Goal: Ask a question: Seek information or help from site administrators or community

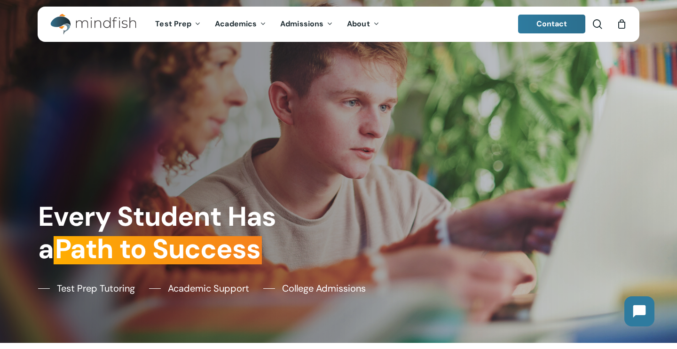
scroll to position [7, 0]
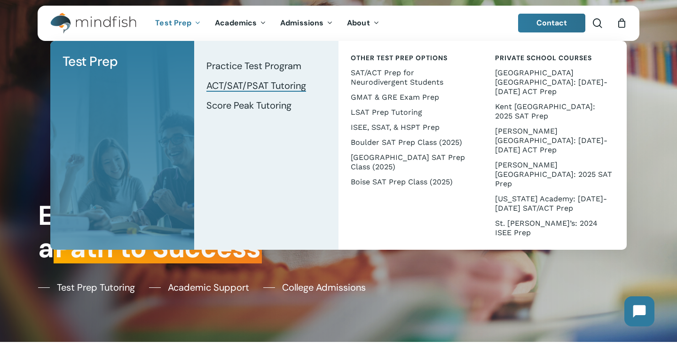
click at [252, 86] on span "ACT/SAT/PSAT Tutoring" at bounding box center [256, 85] width 100 height 12
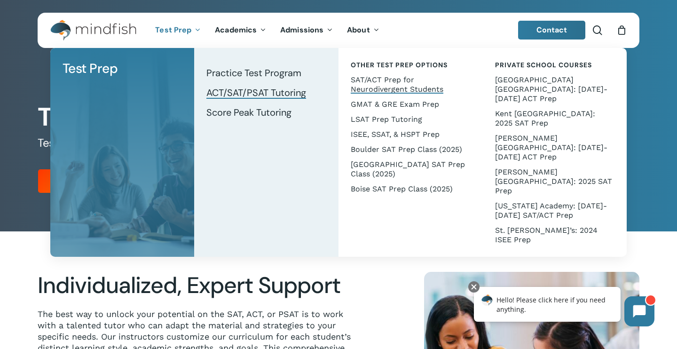
click at [396, 88] on span "SAT/ACT Prep for Neurodivergent Students" at bounding box center [397, 84] width 93 height 18
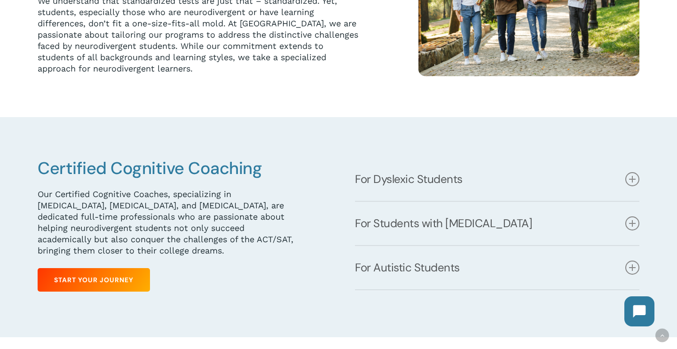
scroll to position [394, 0]
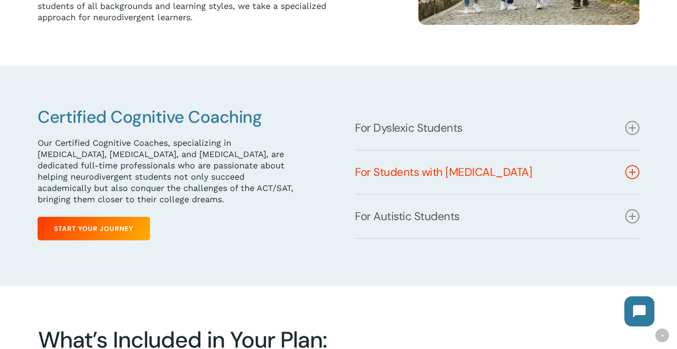
click at [389, 174] on link "For Students with [MEDICAL_DATA]" at bounding box center [497, 172] width 285 height 43
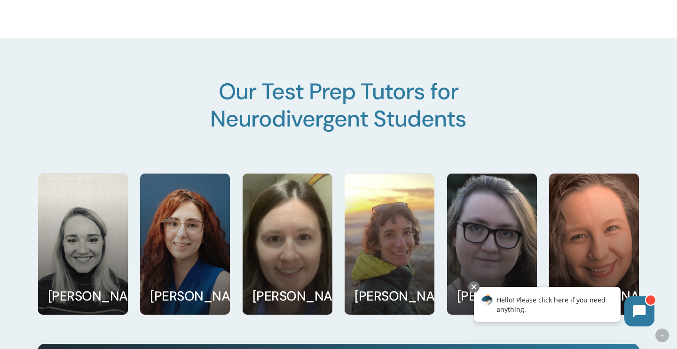
scroll to position [1232, 0]
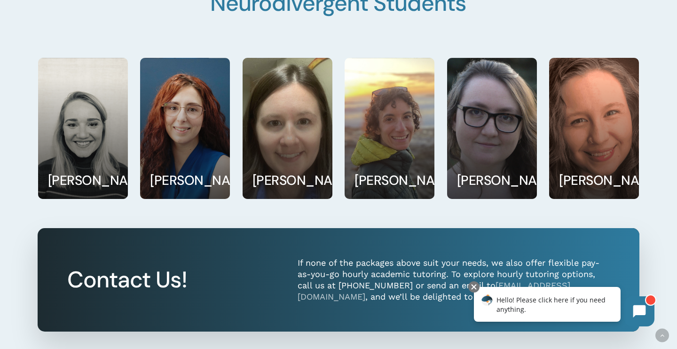
click at [546, 301] on span "Hello! Please click here if you need anything." at bounding box center [551, 304] width 109 height 18
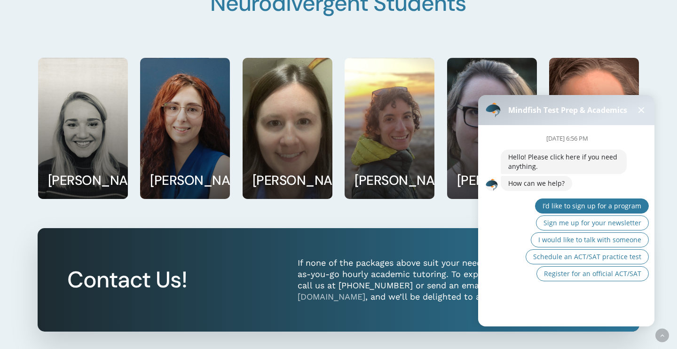
click at [601, 206] on span "I’d like to sign up for a program" at bounding box center [592, 205] width 99 height 9
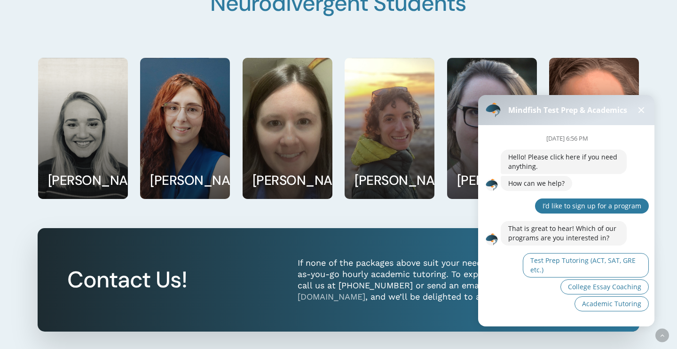
scroll to position [9, 0]
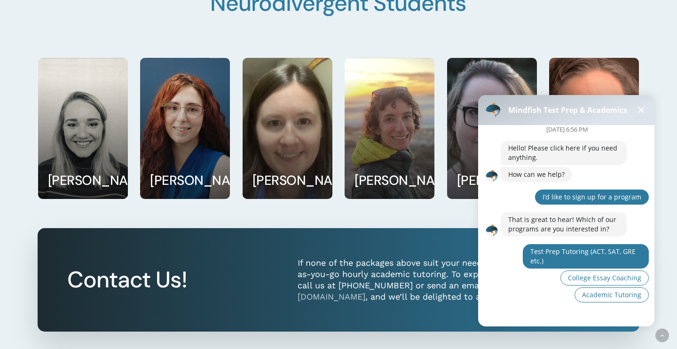
click at [567, 254] on span "Test Prep Tutoring (ACT, SAT, GRE etc.)" at bounding box center [583, 256] width 105 height 18
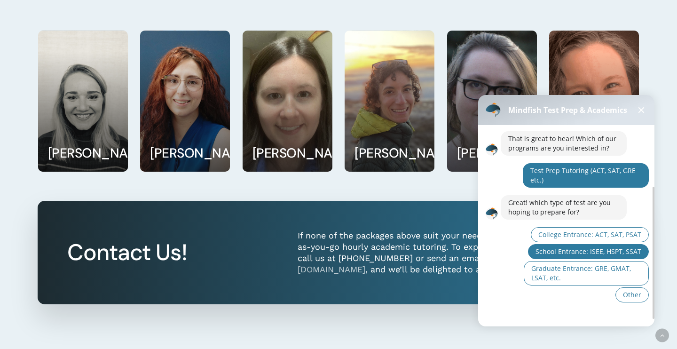
scroll to position [1260, 0]
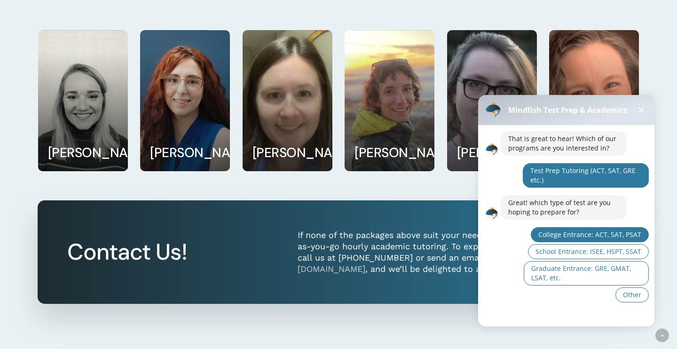
click at [574, 238] on span "College Entrance: ACT, SAT, PSAT" at bounding box center [590, 234] width 103 height 9
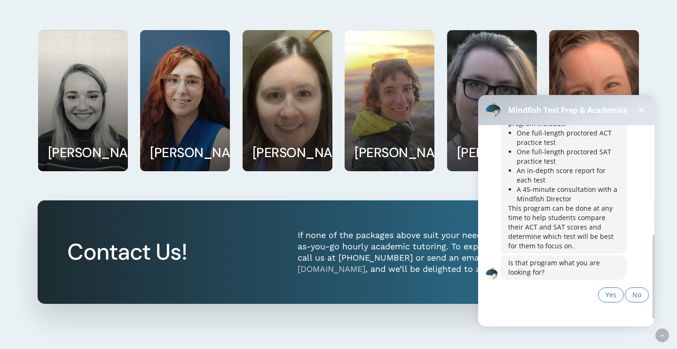
scroll to position [252, 0]
click at [635, 294] on span "No" at bounding box center [637, 294] width 9 height 9
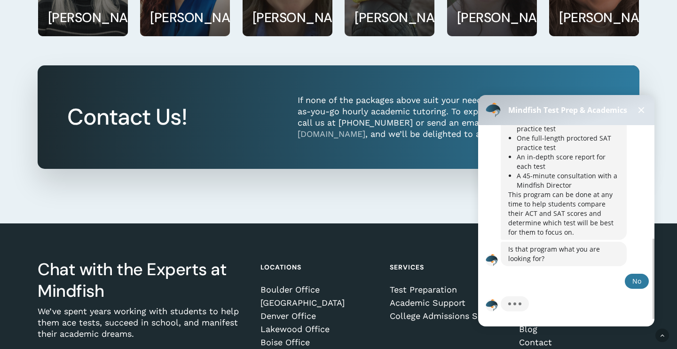
scroll to position [326, 0]
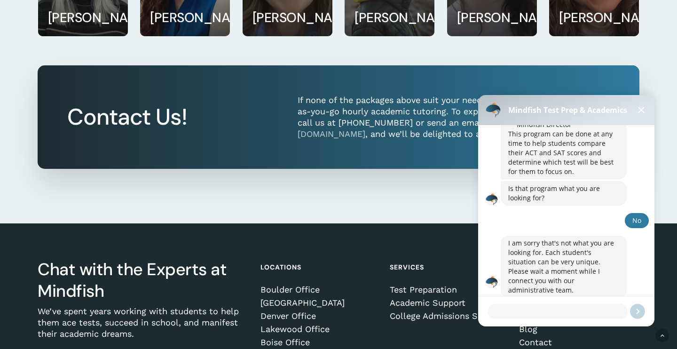
click at [428, 207] on div at bounding box center [338, 144] width 677 height 158
click at [444, 215] on div at bounding box center [338, 144] width 677 height 158
click at [645, 109] on button at bounding box center [641, 109] width 11 height 11
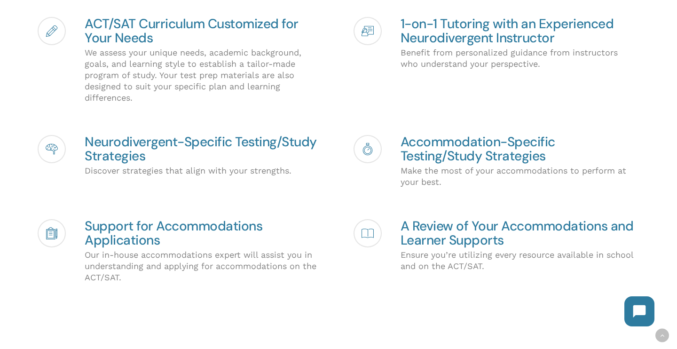
scroll to position [755, 0]
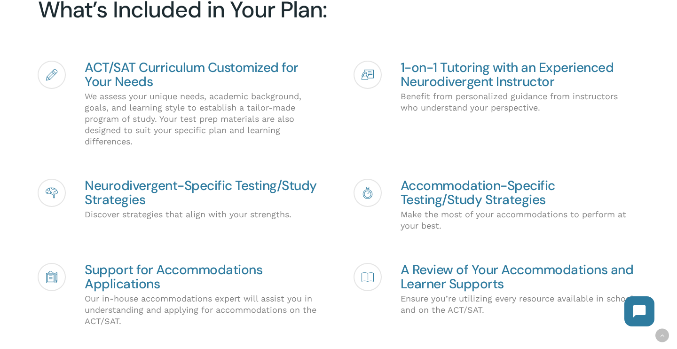
click at [458, 75] on h4 "1-on-1 Tutoring with an Experienced Neurodivergent Instructor" at bounding box center [520, 75] width 238 height 28
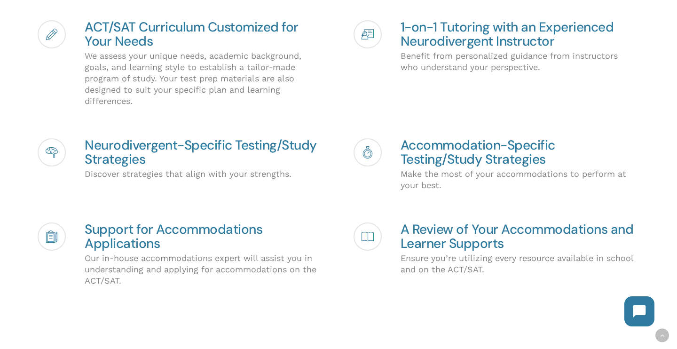
scroll to position [798, 0]
